Goal: Transaction & Acquisition: Purchase product/service

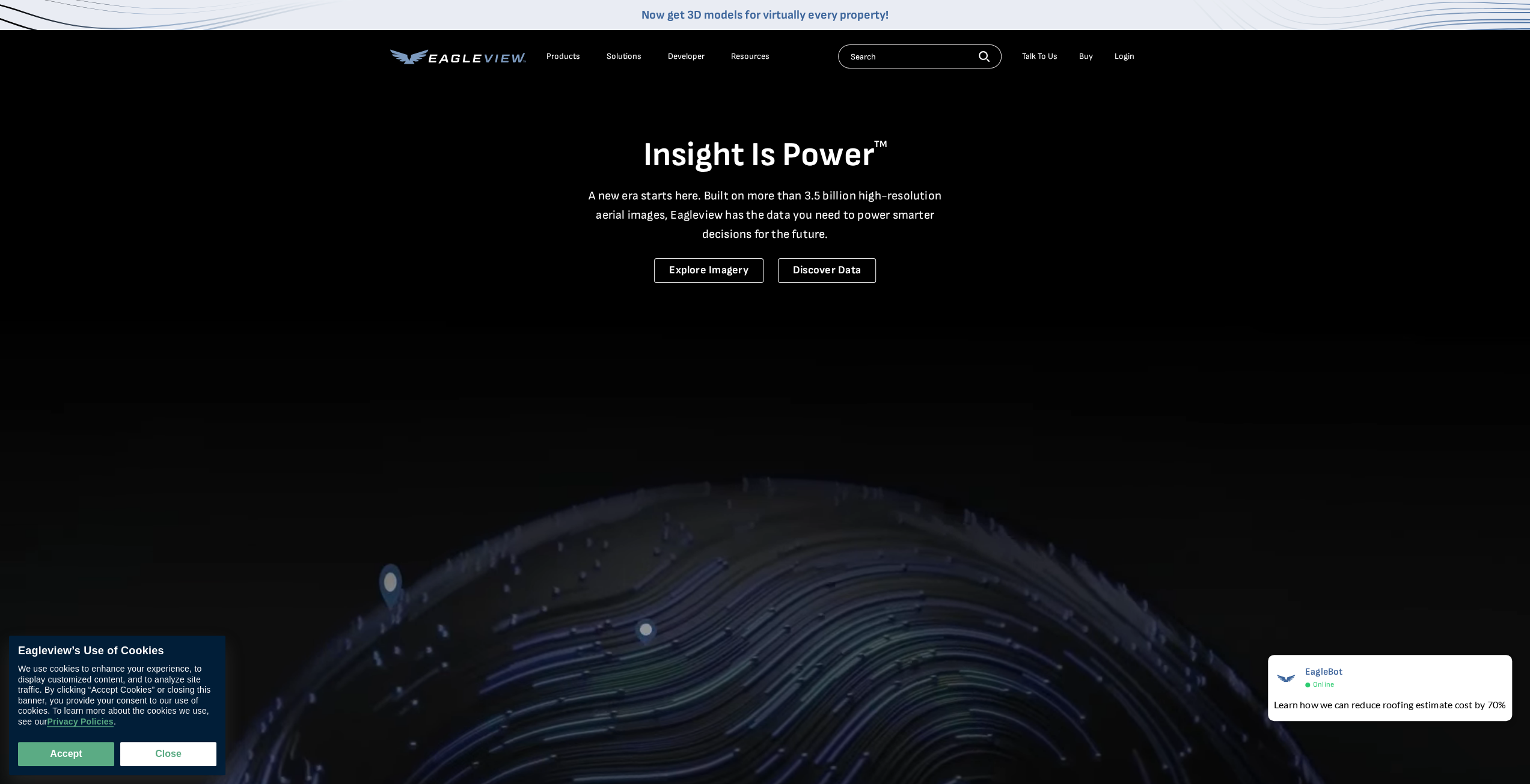
click at [1122, 59] on div "Login" at bounding box center [1124, 56] width 20 height 11
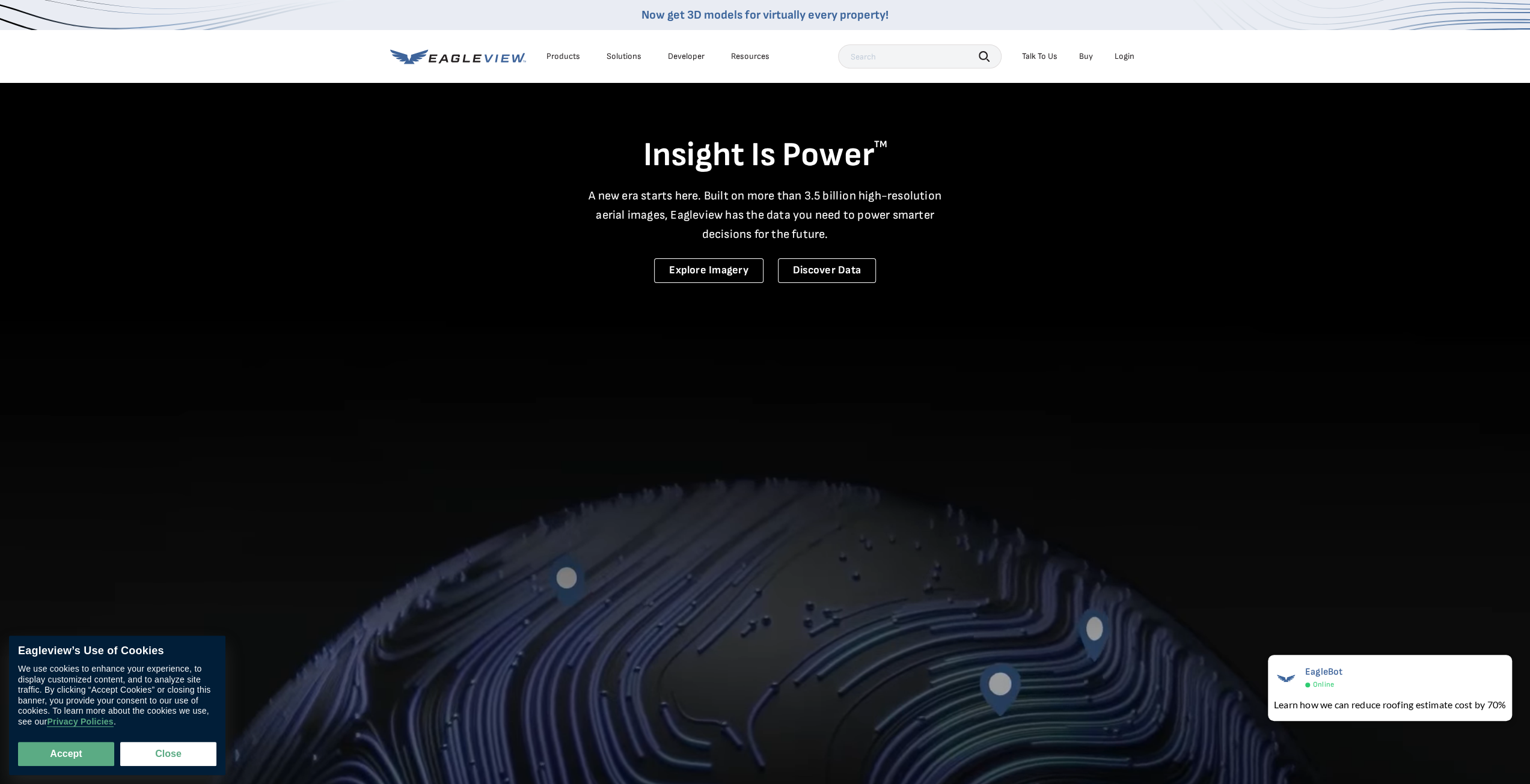
click at [1126, 55] on div "Login" at bounding box center [1124, 56] width 20 height 11
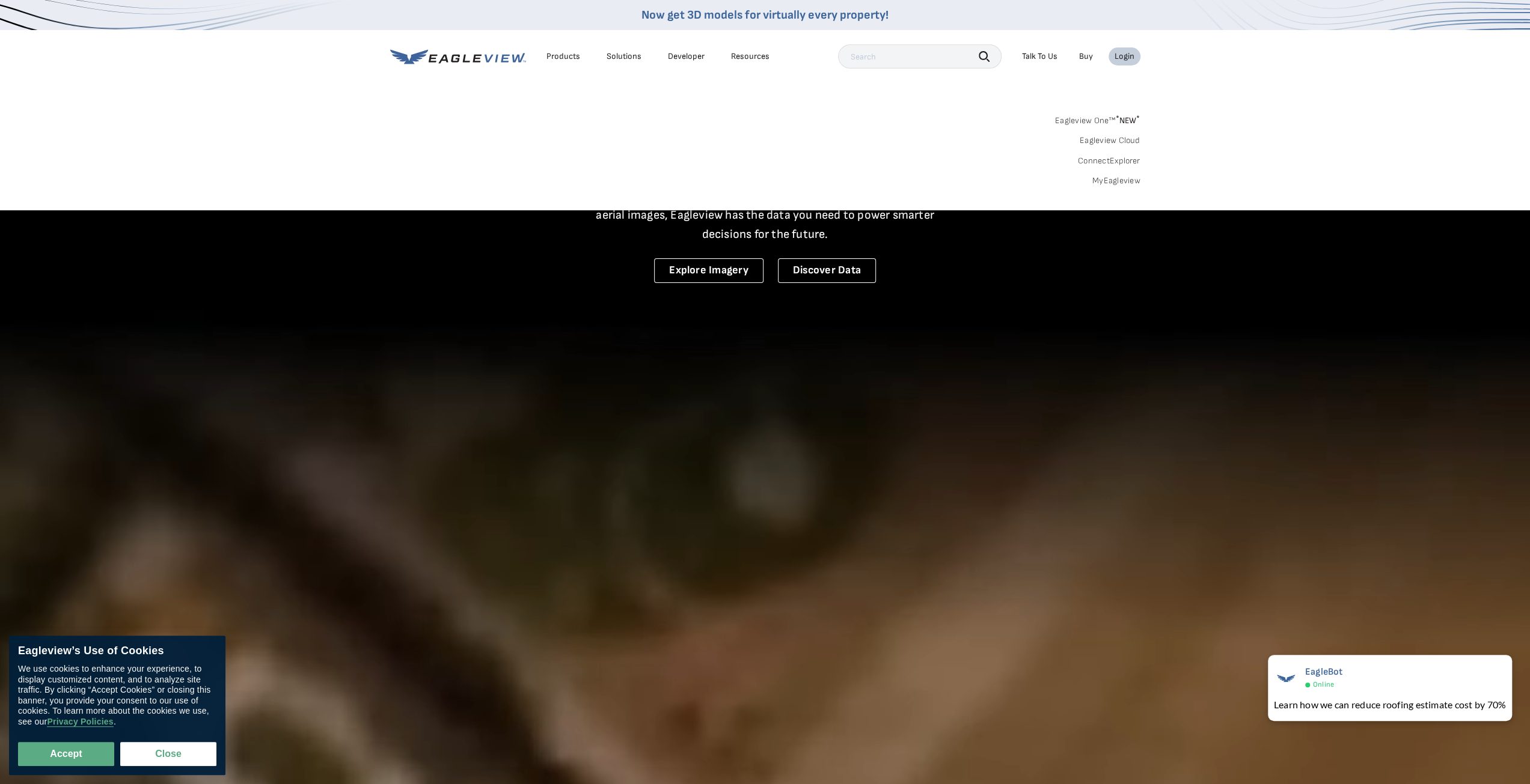
click at [1103, 181] on link "MyEagleview" at bounding box center [1116, 180] width 48 height 11
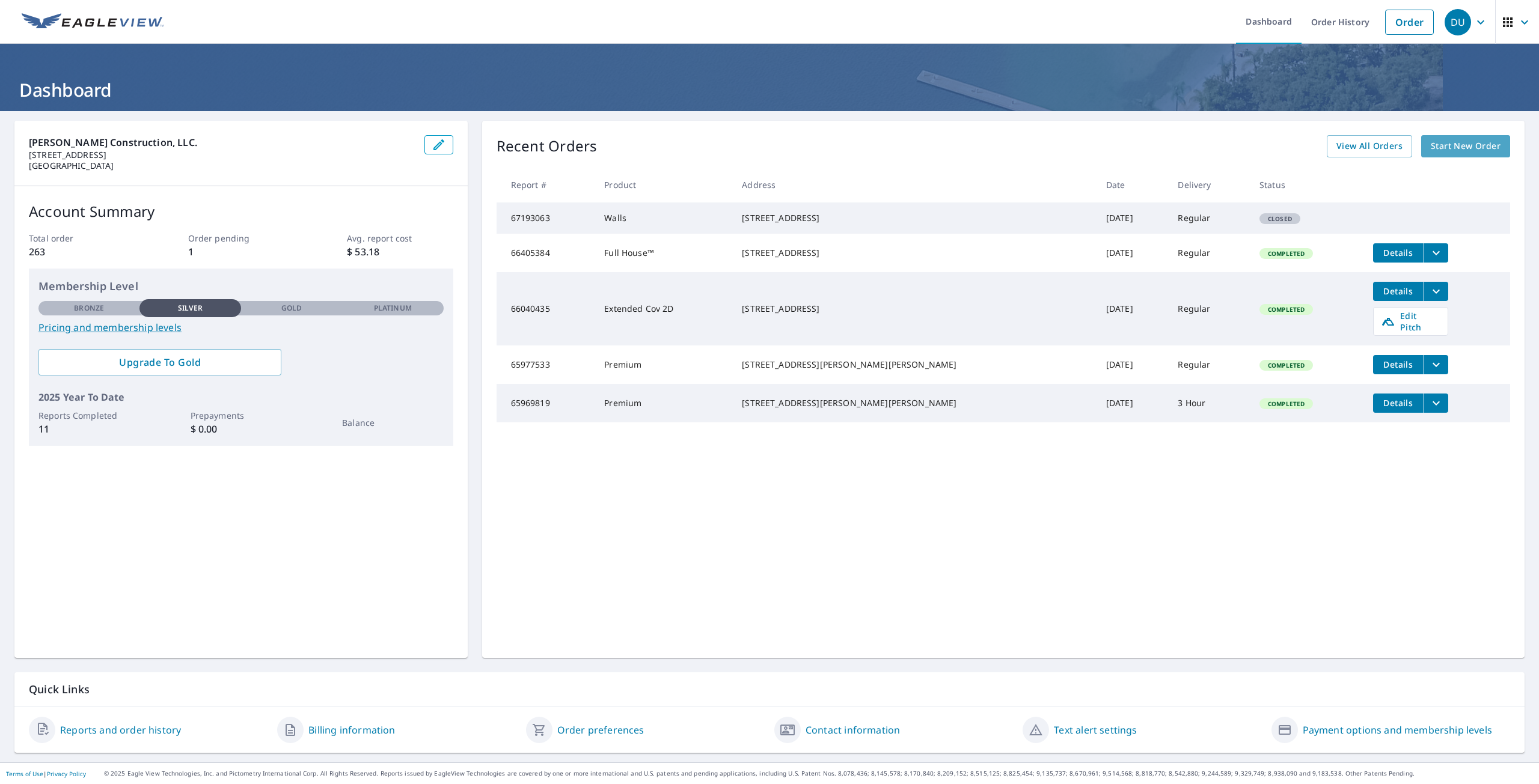
click at [1462, 147] on span "Start New Order" at bounding box center [1466, 146] width 70 height 15
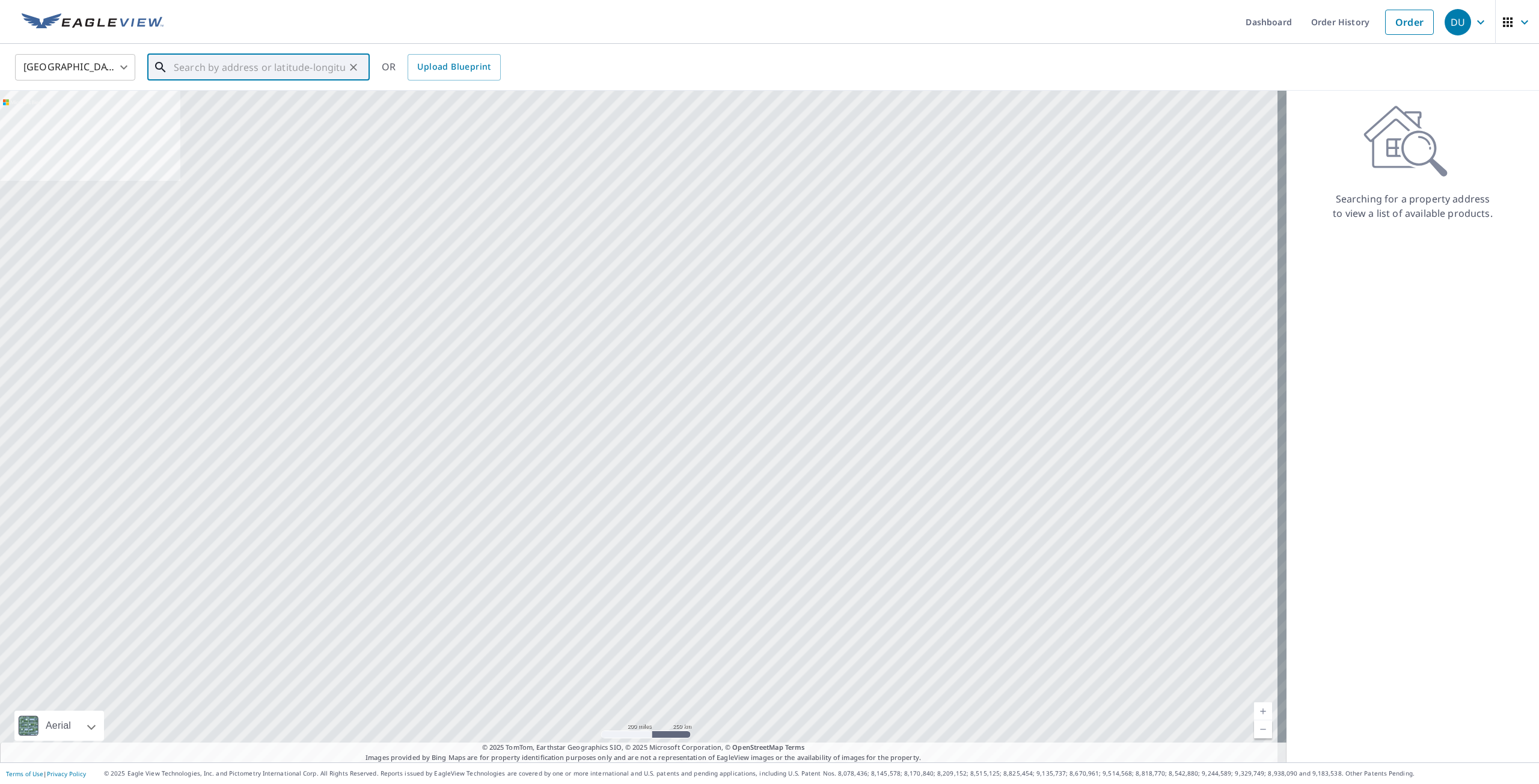
click at [254, 73] on input "text" at bounding box center [259, 67] width 172 height 33
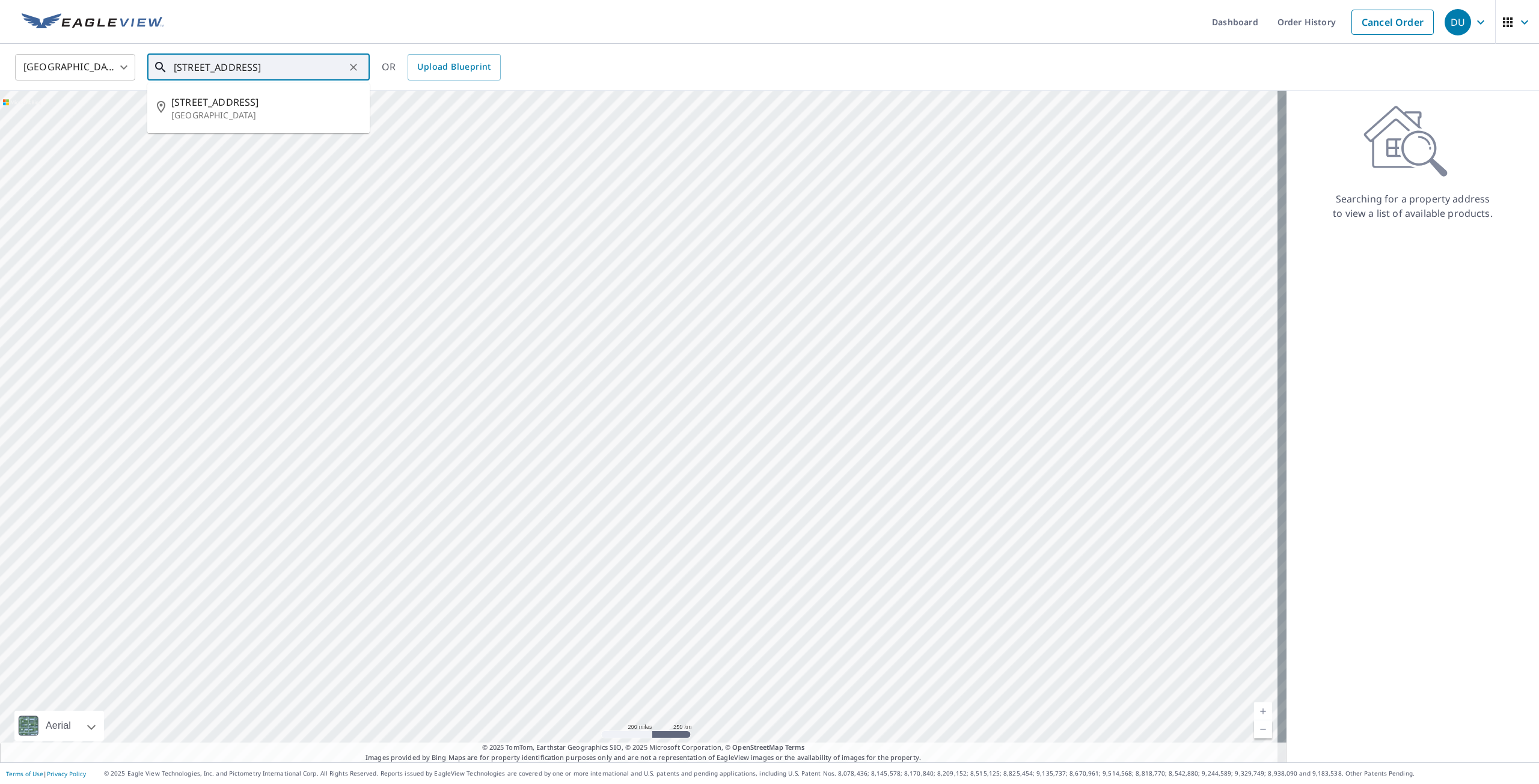
type input "4217 S Preble County Line Rd"
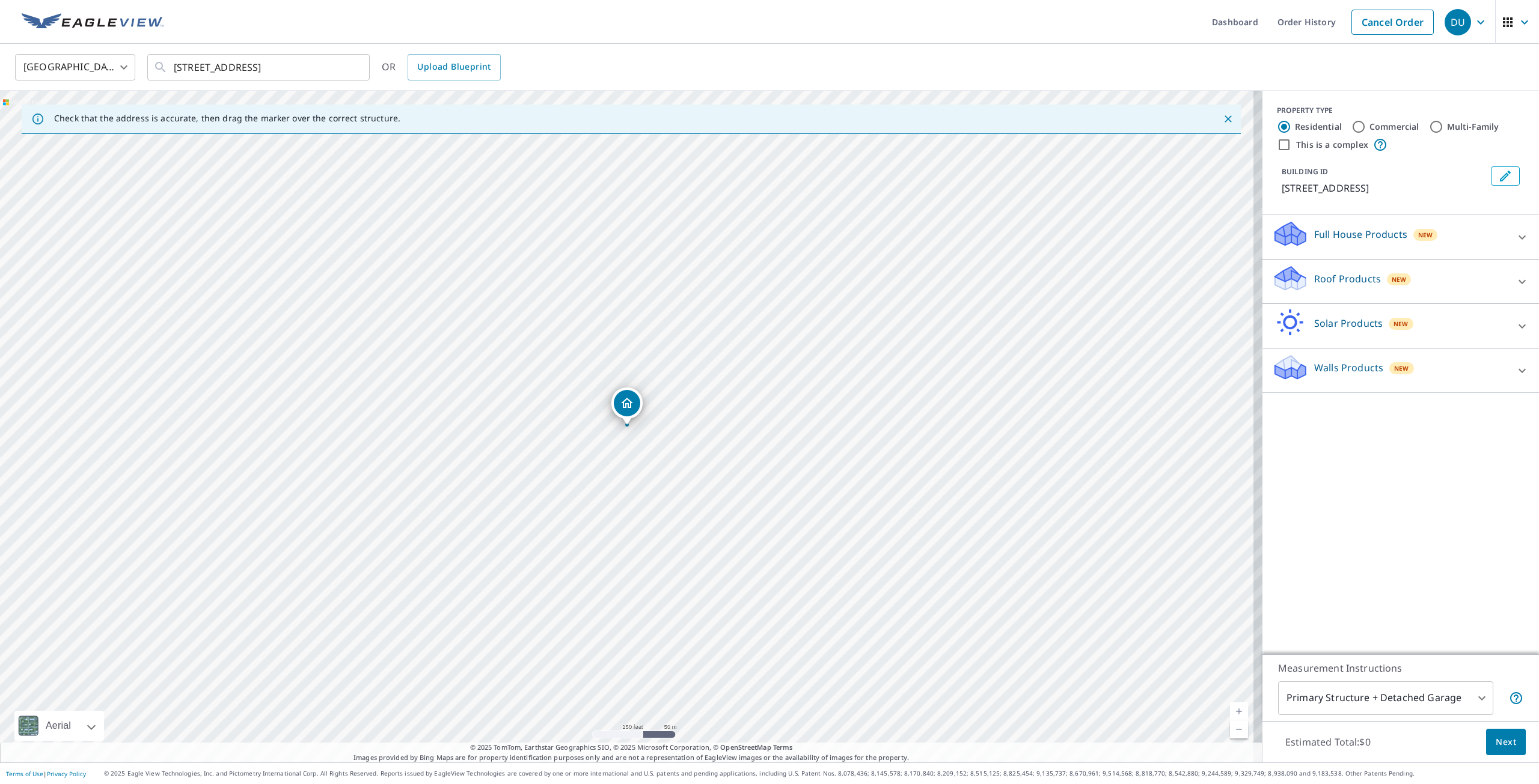
click at [1515, 378] on icon at bounding box center [1522, 370] width 15 height 15
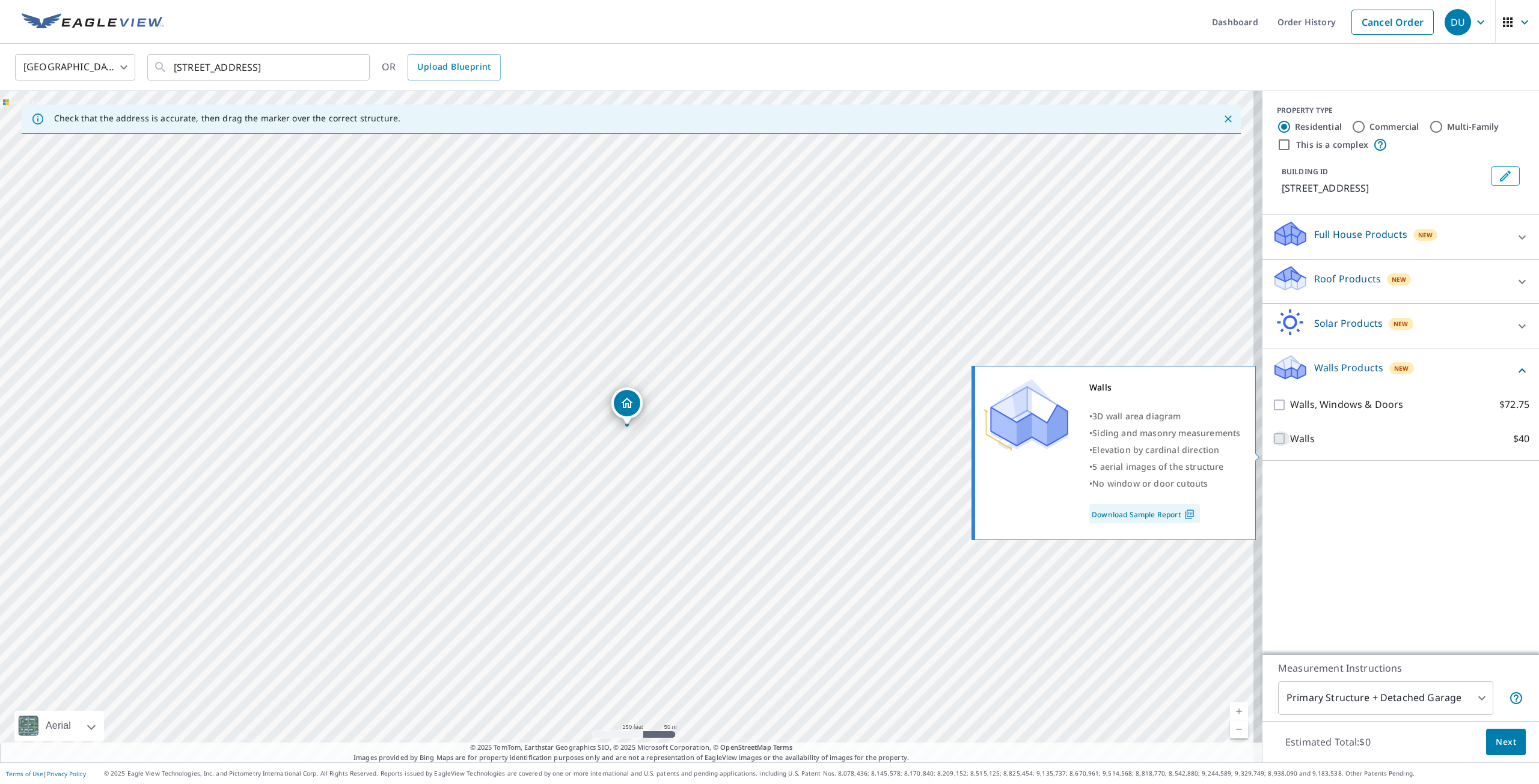
click at [1272, 446] on input "Walls $40" at bounding box center [1281, 438] width 18 height 15
checkbox input "true"
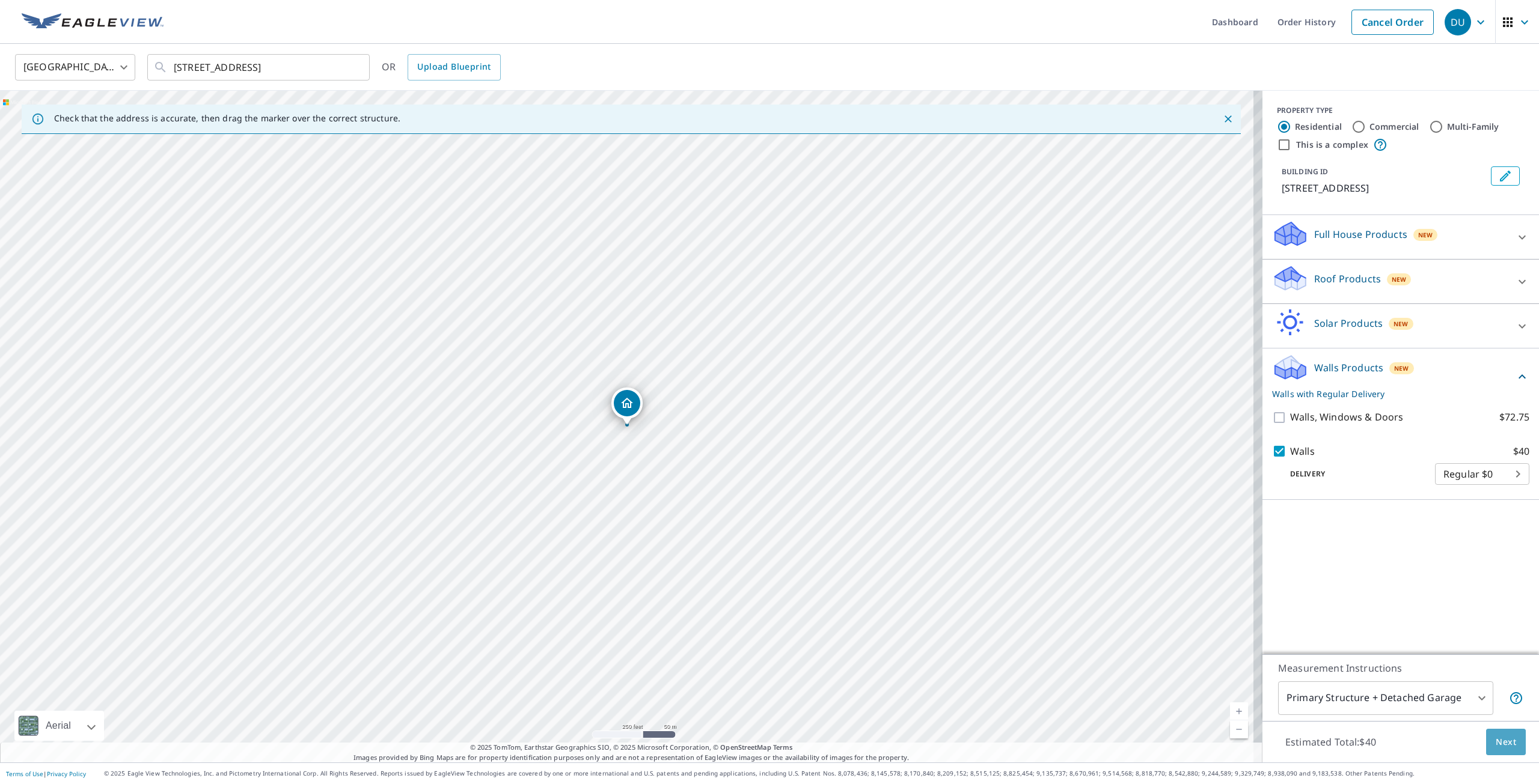
click at [1497, 737] on span "Next" at bounding box center [1506, 742] width 20 height 15
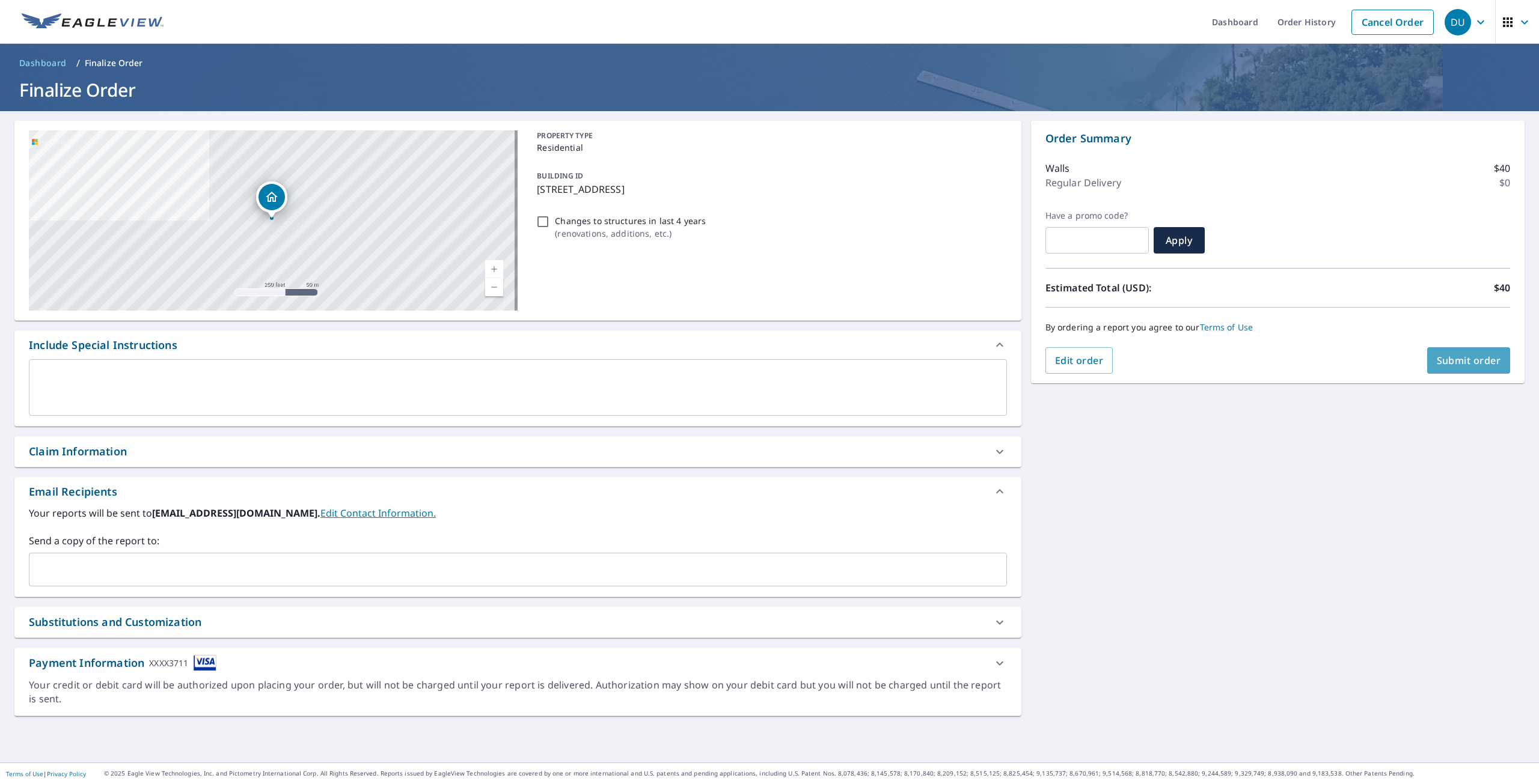
click at [1459, 364] on span "Submit order" at bounding box center [1469, 360] width 64 height 13
